Goal: Information Seeking & Learning: Learn about a topic

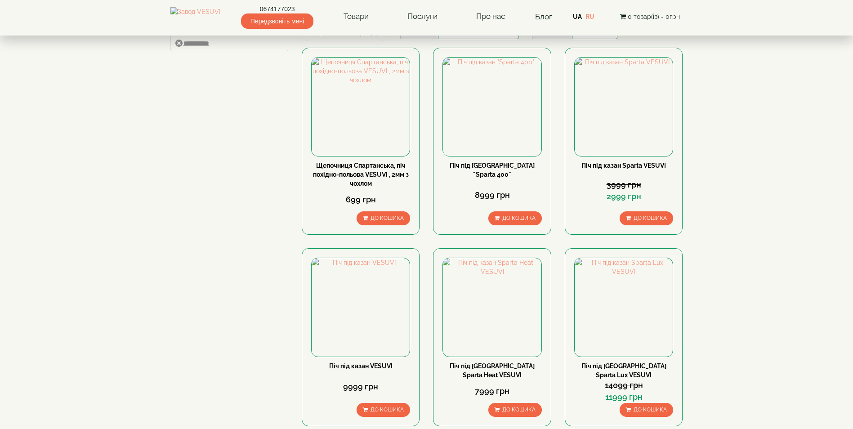
scroll to position [135, 0]
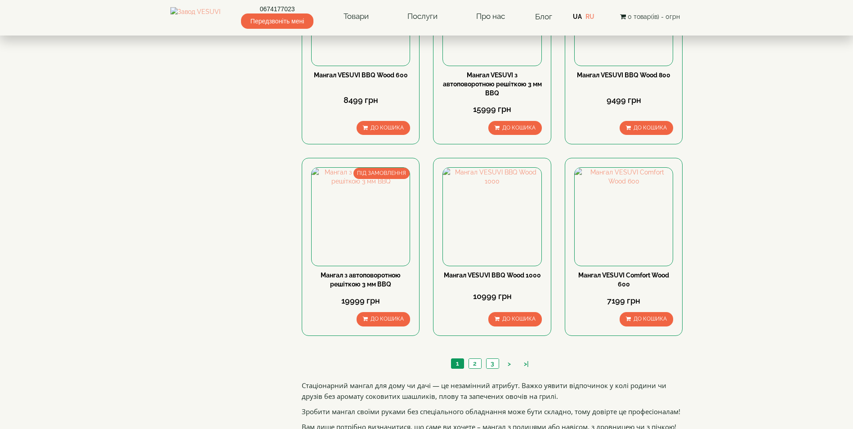
scroll to position [765, 0]
